Goal: Task Accomplishment & Management: Manage account settings

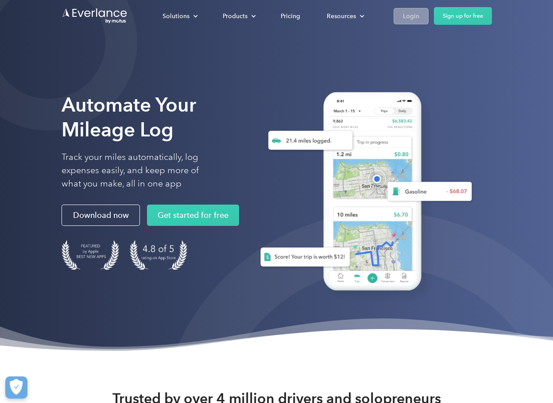
click at [414, 15] on div "Login" at bounding box center [411, 16] width 16 height 11
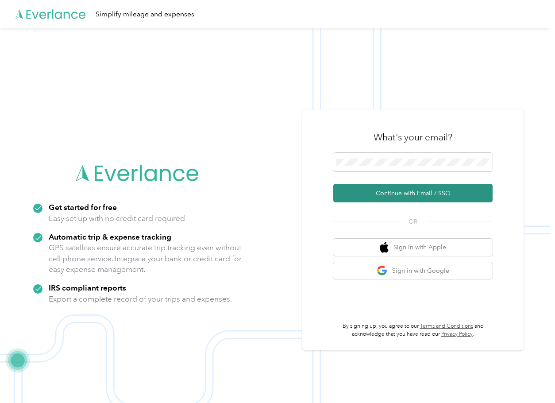
click at [410, 193] on button "Continue with Email / SSO" at bounding box center [412, 193] width 159 height 19
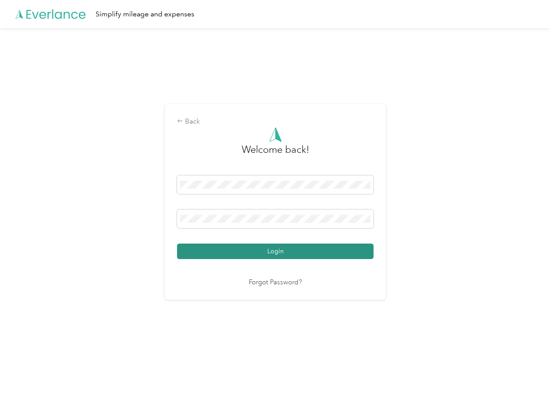
click at [265, 251] on button "Login" at bounding box center [275, 251] width 197 height 15
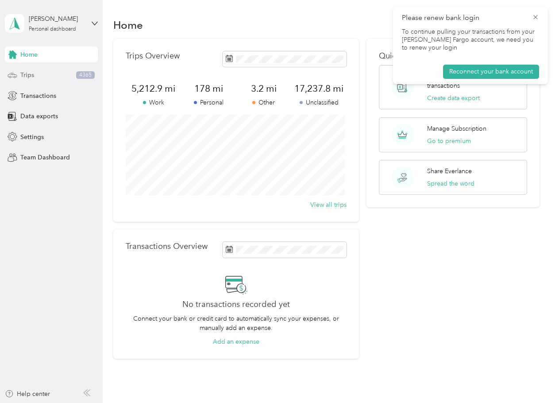
click at [44, 76] on div "Trips 4365" at bounding box center [51, 75] width 93 height 16
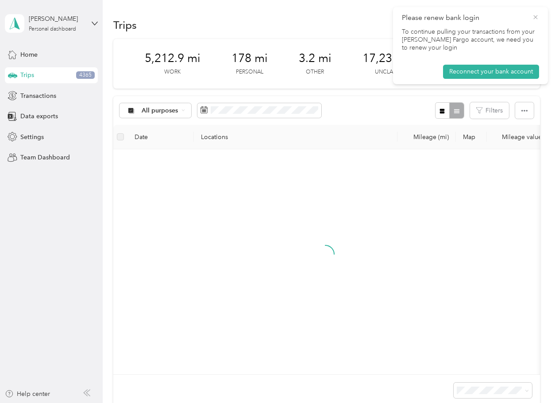
click at [536, 17] on icon at bounding box center [536, 17] width 4 height 4
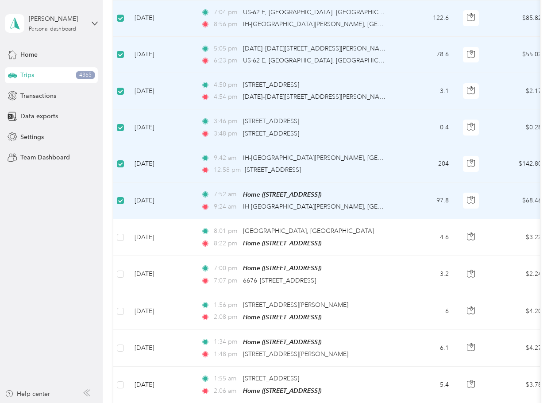
scroll to position [44, 0]
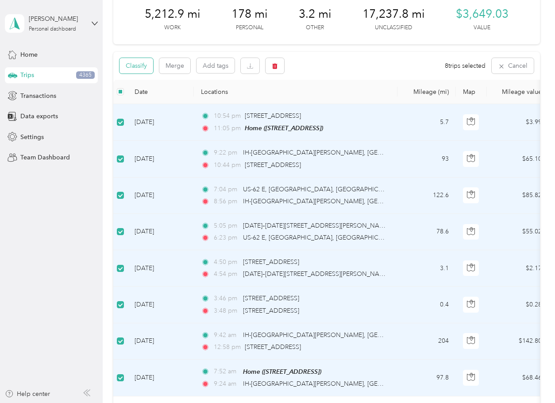
click at [136, 62] on button "Classify" at bounding box center [137, 65] width 34 height 15
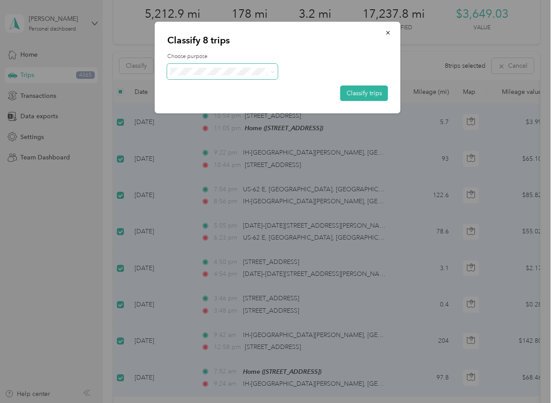
click at [275, 72] on span at bounding box center [222, 71] width 111 height 15
click at [273, 73] on icon at bounding box center [273, 72] width 4 height 4
click at [196, 120] on span "Consultant" at bounding box center [230, 115] width 82 height 9
click at [354, 93] on button "Classify trips" at bounding box center [364, 92] width 48 height 15
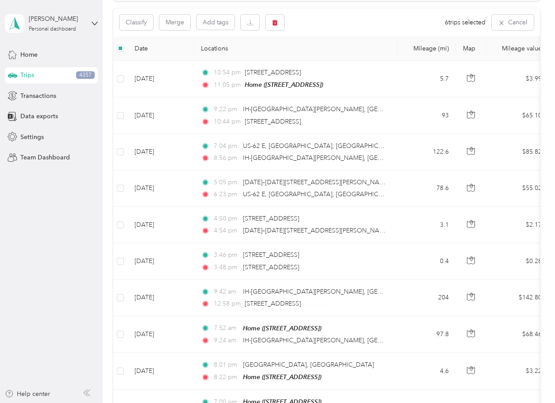
scroll to position [0, 0]
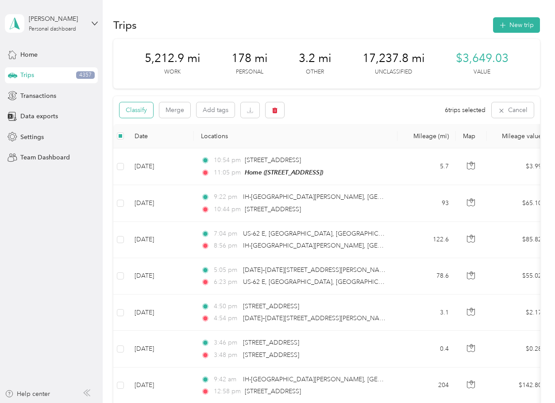
click at [129, 109] on button "Classify" at bounding box center [137, 109] width 34 height 15
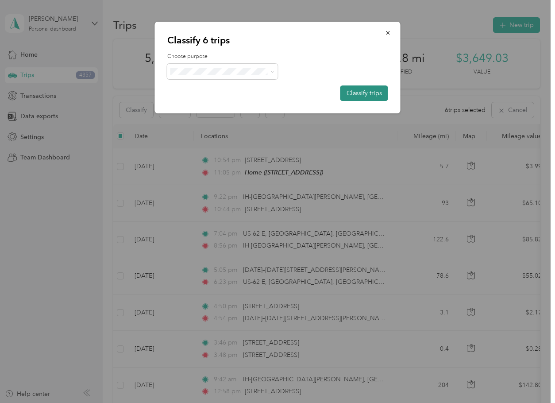
click at [362, 94] on button "Classify trips" at bounding box center [364, 92] width 48 height 15
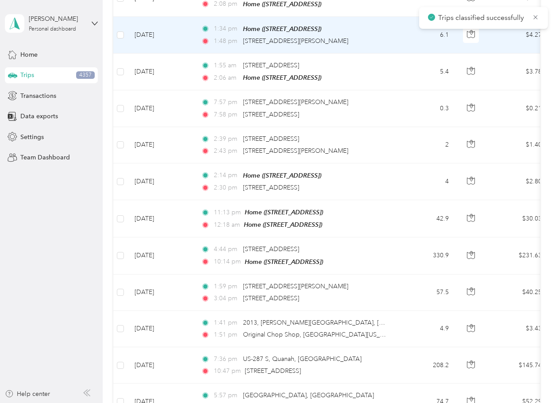
scroll to position [817, 0]
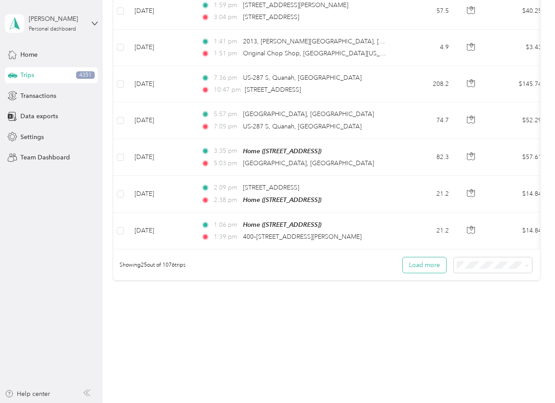
click at [432, 264] on button "Load more" at bounding box center [424, 264] width 43 height 15
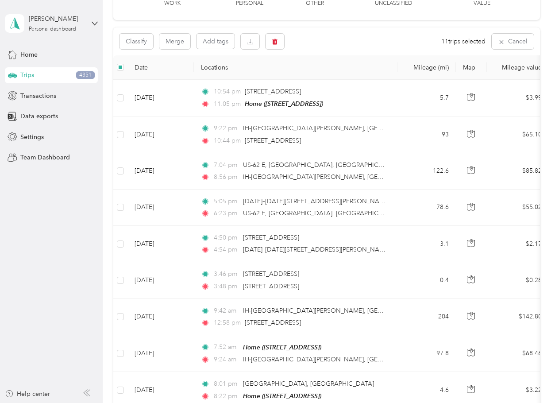
scroll to position [0, 0]
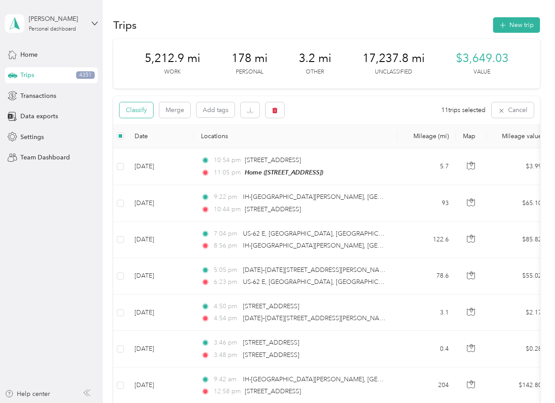
click at [140, 108] on button "Classify" at bounding box center [137, 109] width 34 height 15
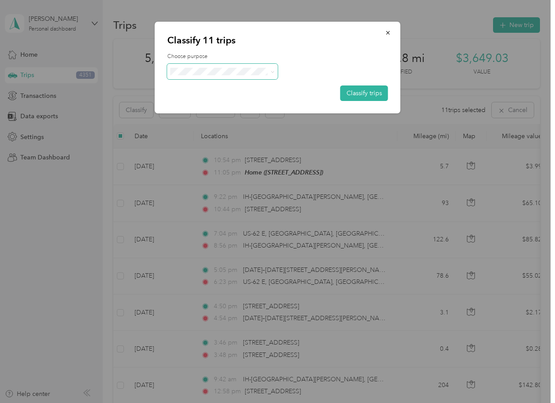
click at [274, 71] on icon at bounding box center [272, 72] width 3 height 2
click at [202, 119] on span "Consultant" at bounding box center [225, 118] width 73 height 9
click at [368, 93] on button "Classify trips" at bounding box center [364, 92] width 48 height 15
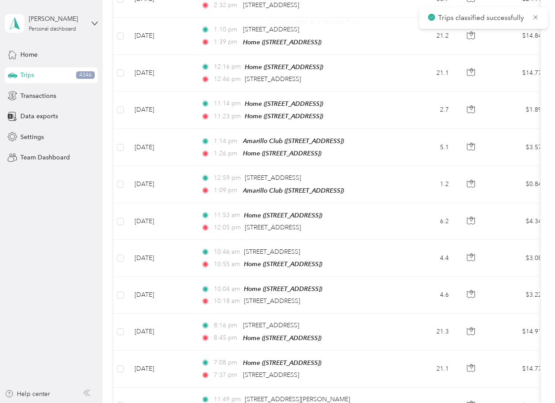
scroll to position [1727, 0]
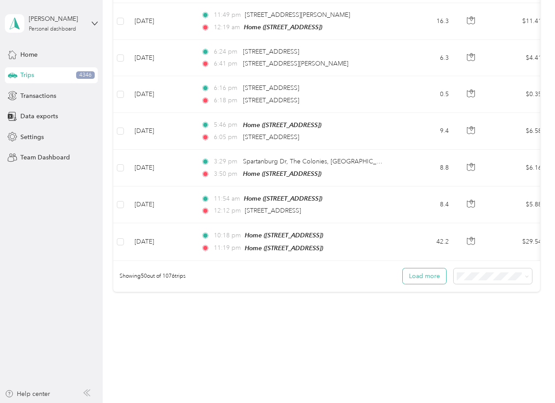
click at [418, 268] on button "Load more" at bounding box center [424, 275] width 43 height 15
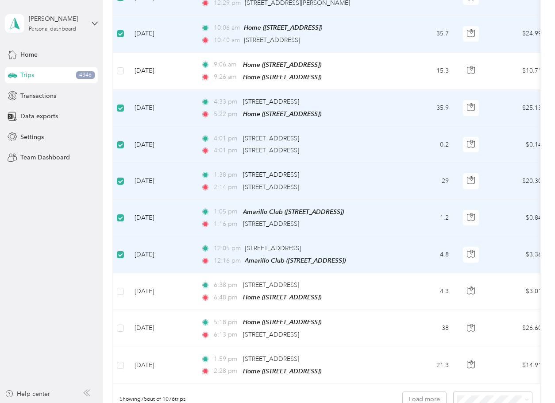
scroll to position [2637, 0]
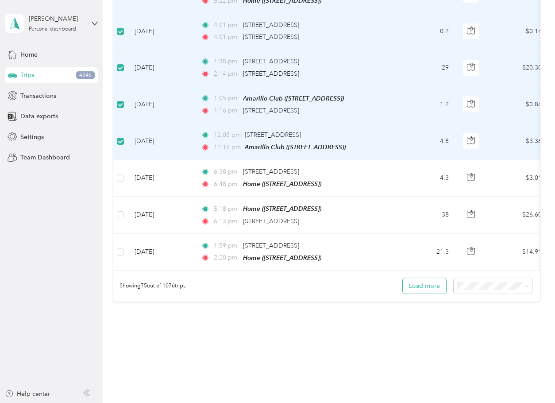
click at [415, 278] on button "Load more" at bounding box center [424, 285] width 43 height 15
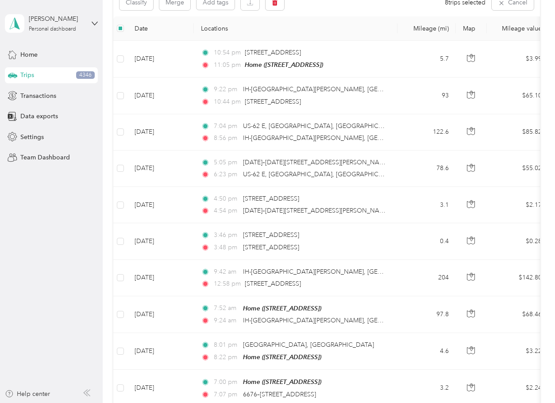
scroll to position [0, 0]
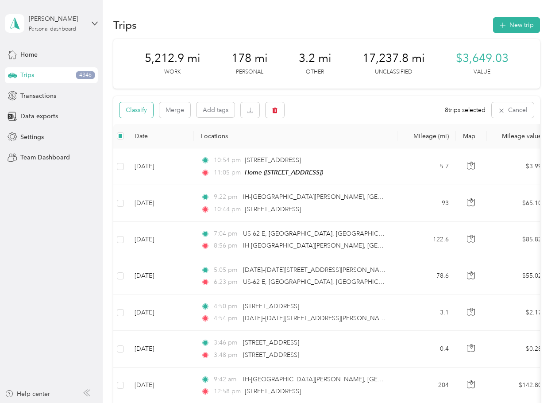
click at [137, 105] on button "Classify" at bounding box center [137, 109] width 34 height 15
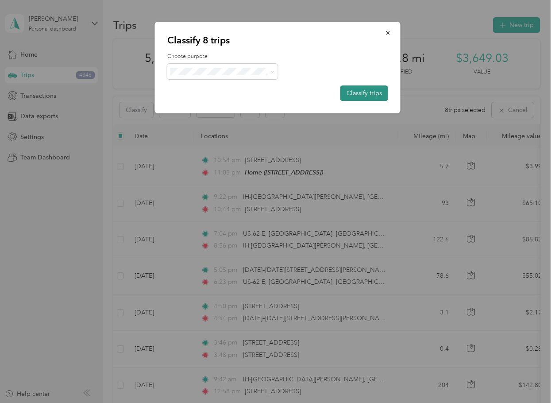
click at [354, 94] on button "Classify trips" at bounding box center [364, 92] width 48 height 15
